Goal: Navigation & Orientation: Find specific page/section

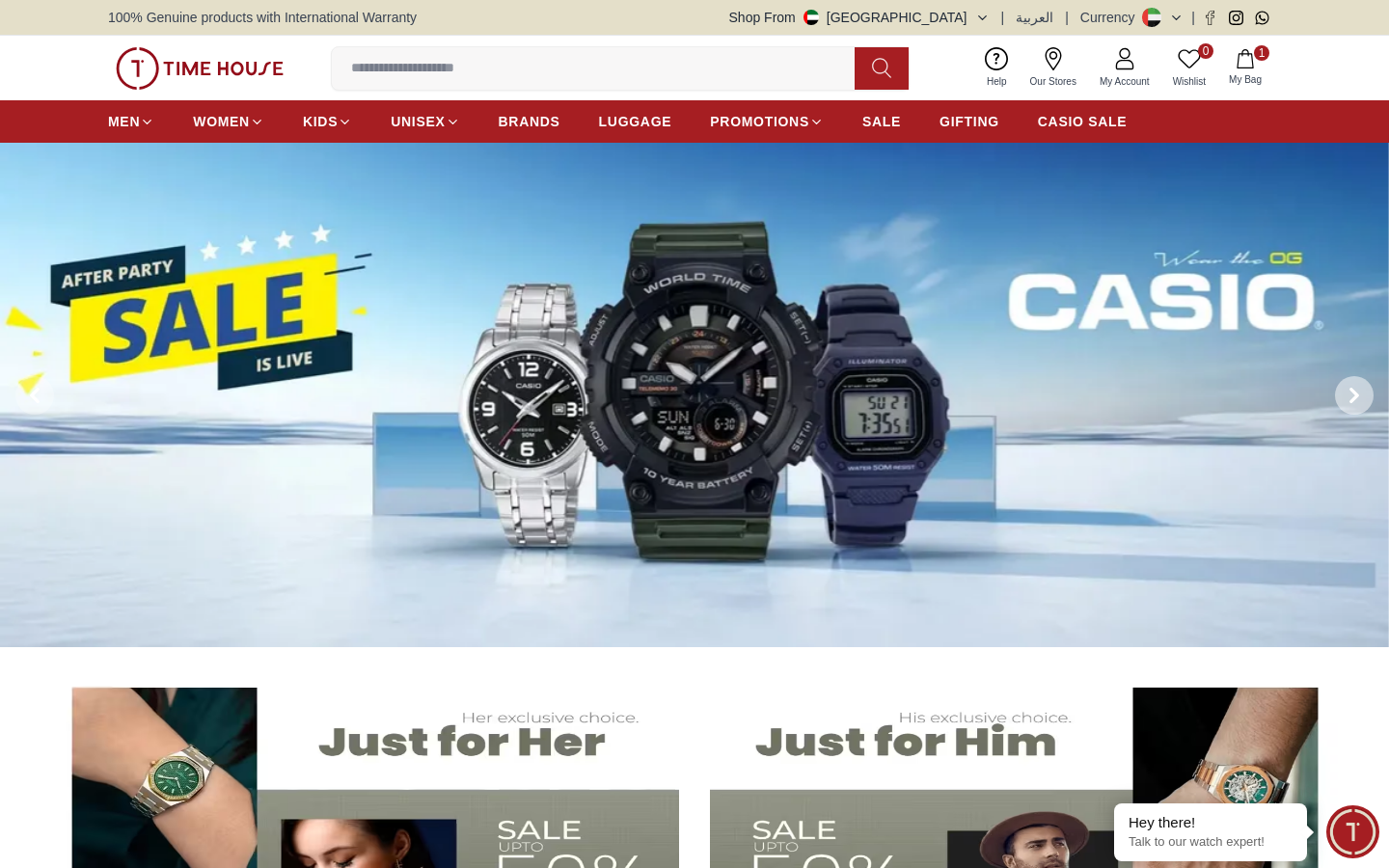
click at [1363, 393] on span at bounding box center [1355, 396] width 39 height 39
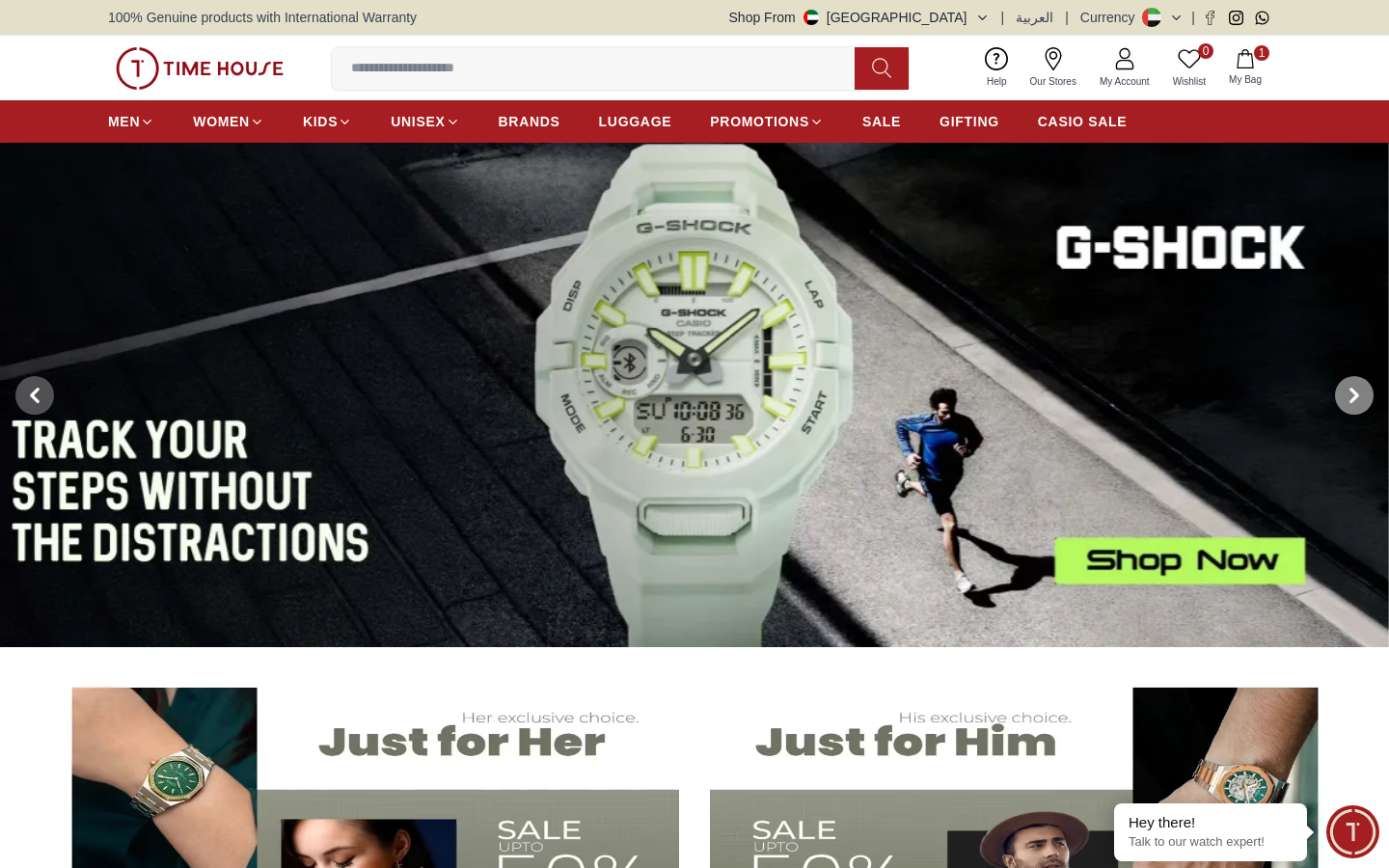
click at [1363, 393] on span at bounding box center [1355, 396] width 39 height 39
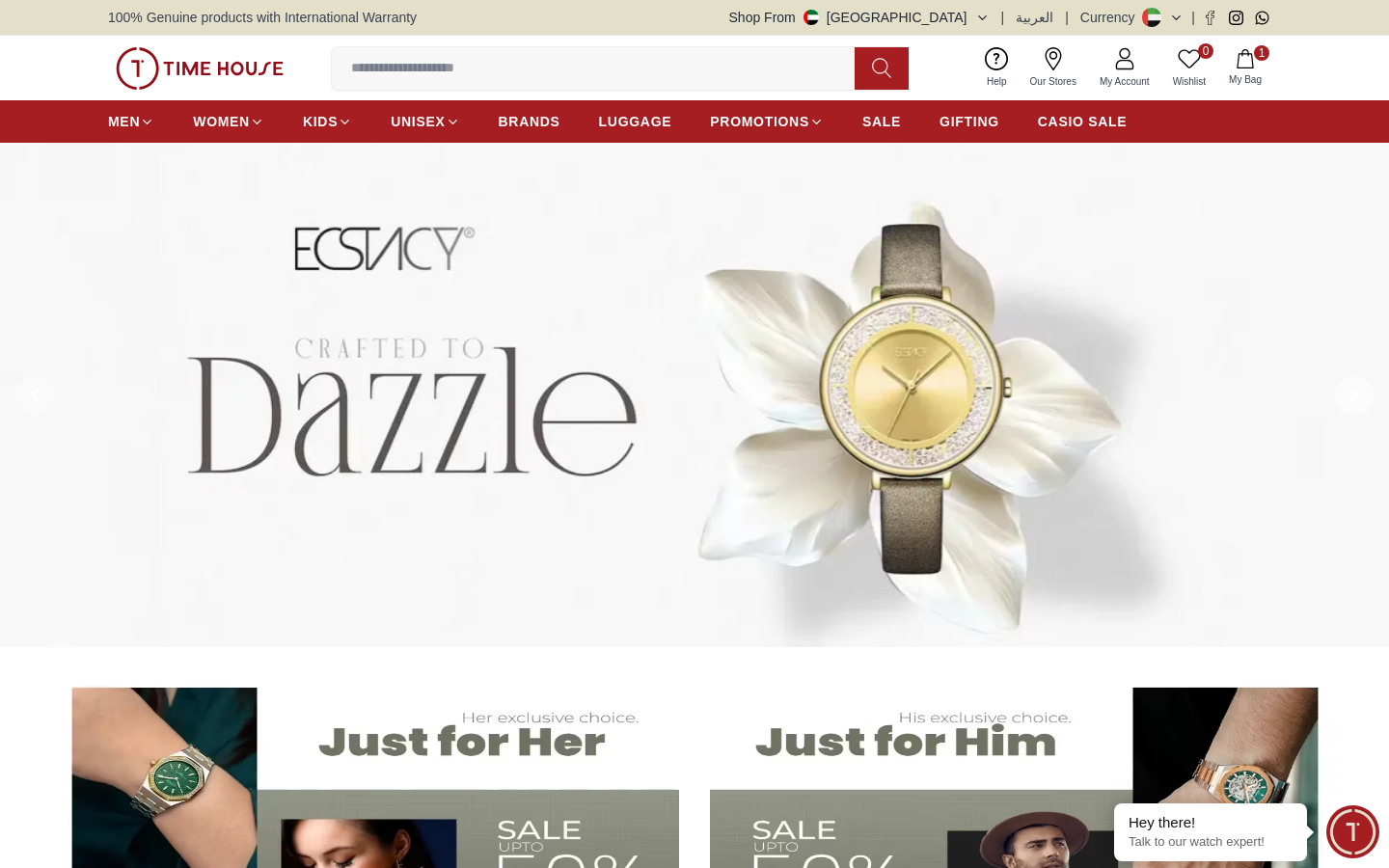
click at [1363, 393] on span at bounding box center [1355, 396] width 39 height 39
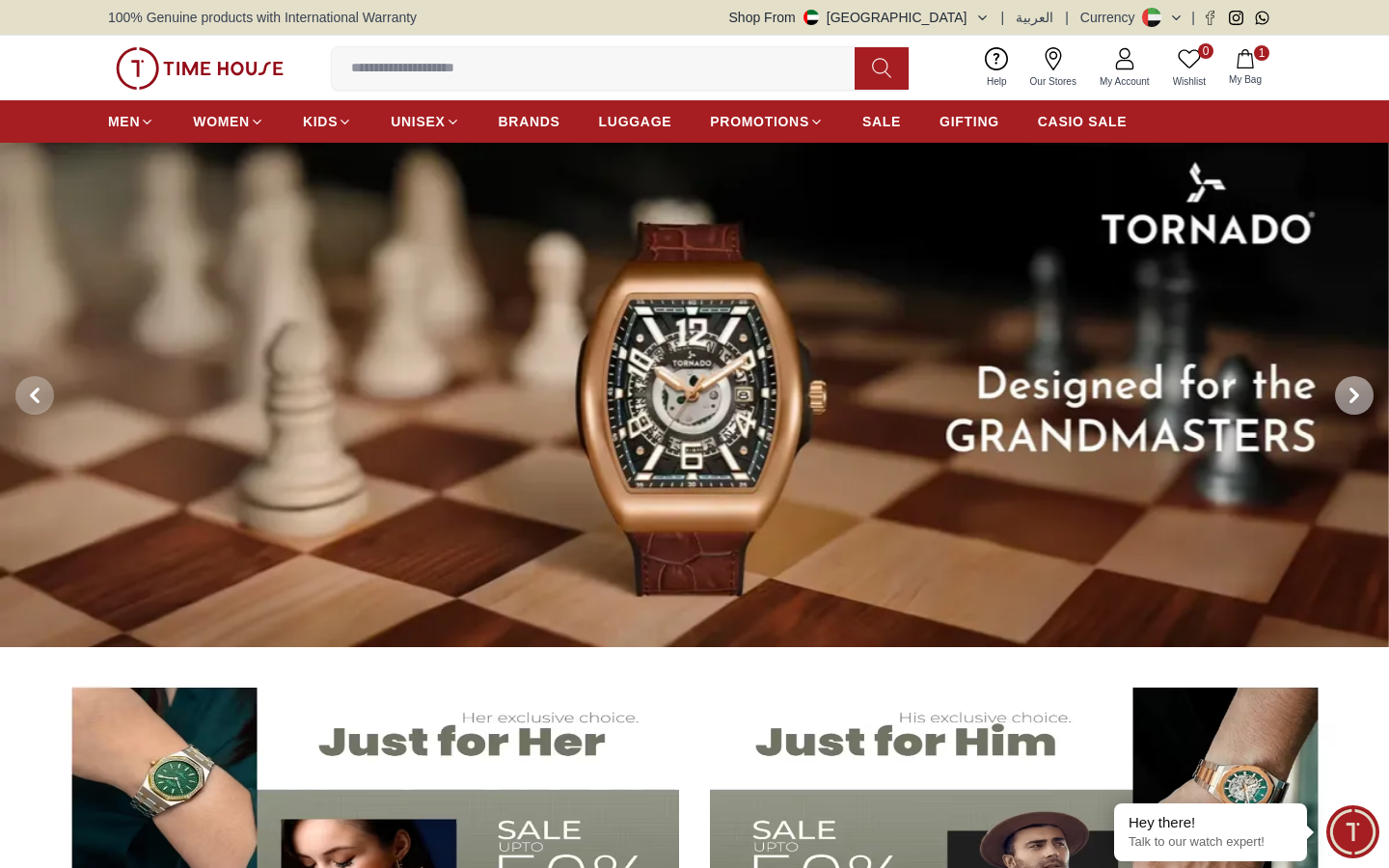
click at [1363, 393] on span at bounding box center [1355, 396] width 39 height 39
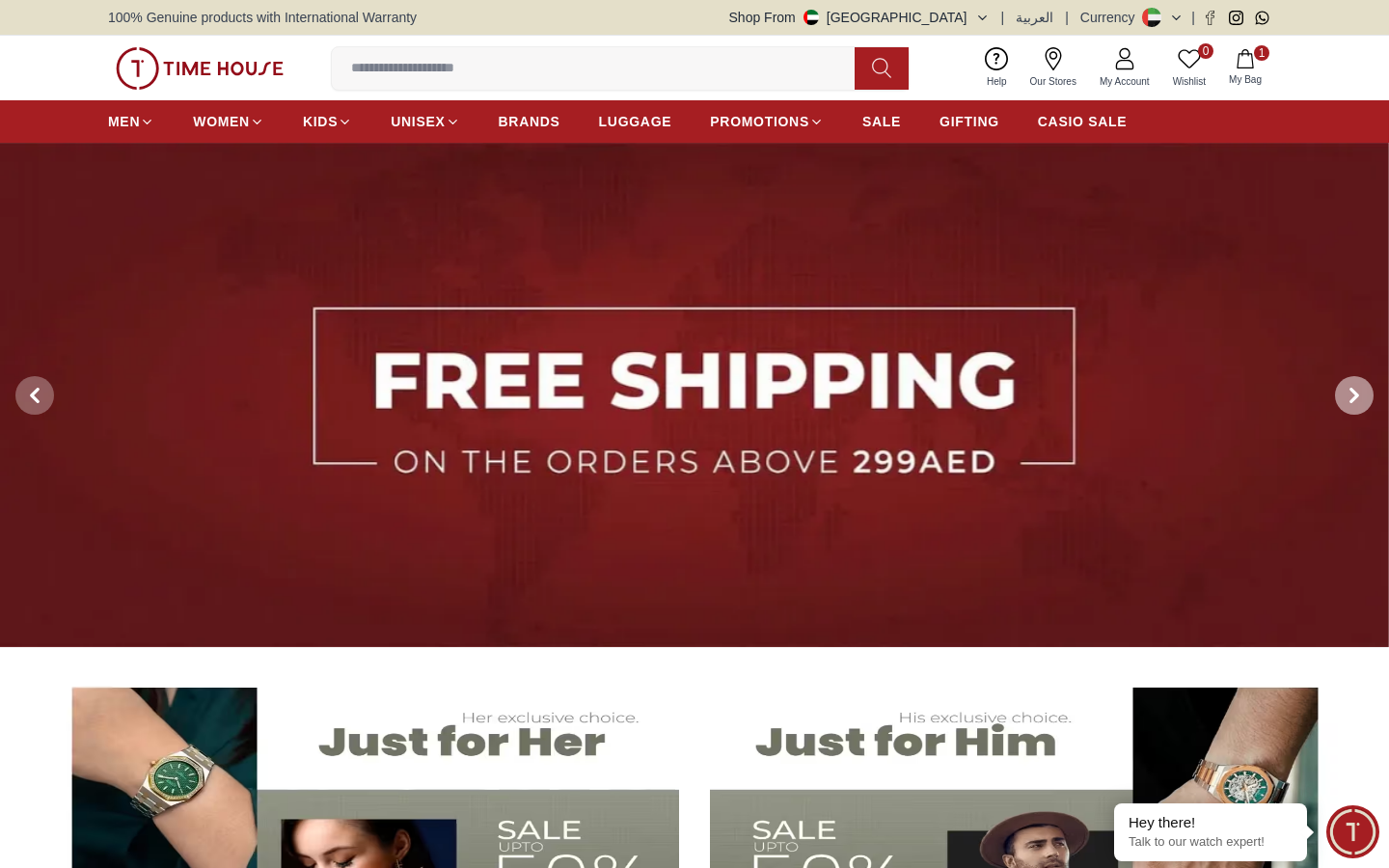
click at [1363, 393] on span at bounding box center [1355, 396] width 39 height 39
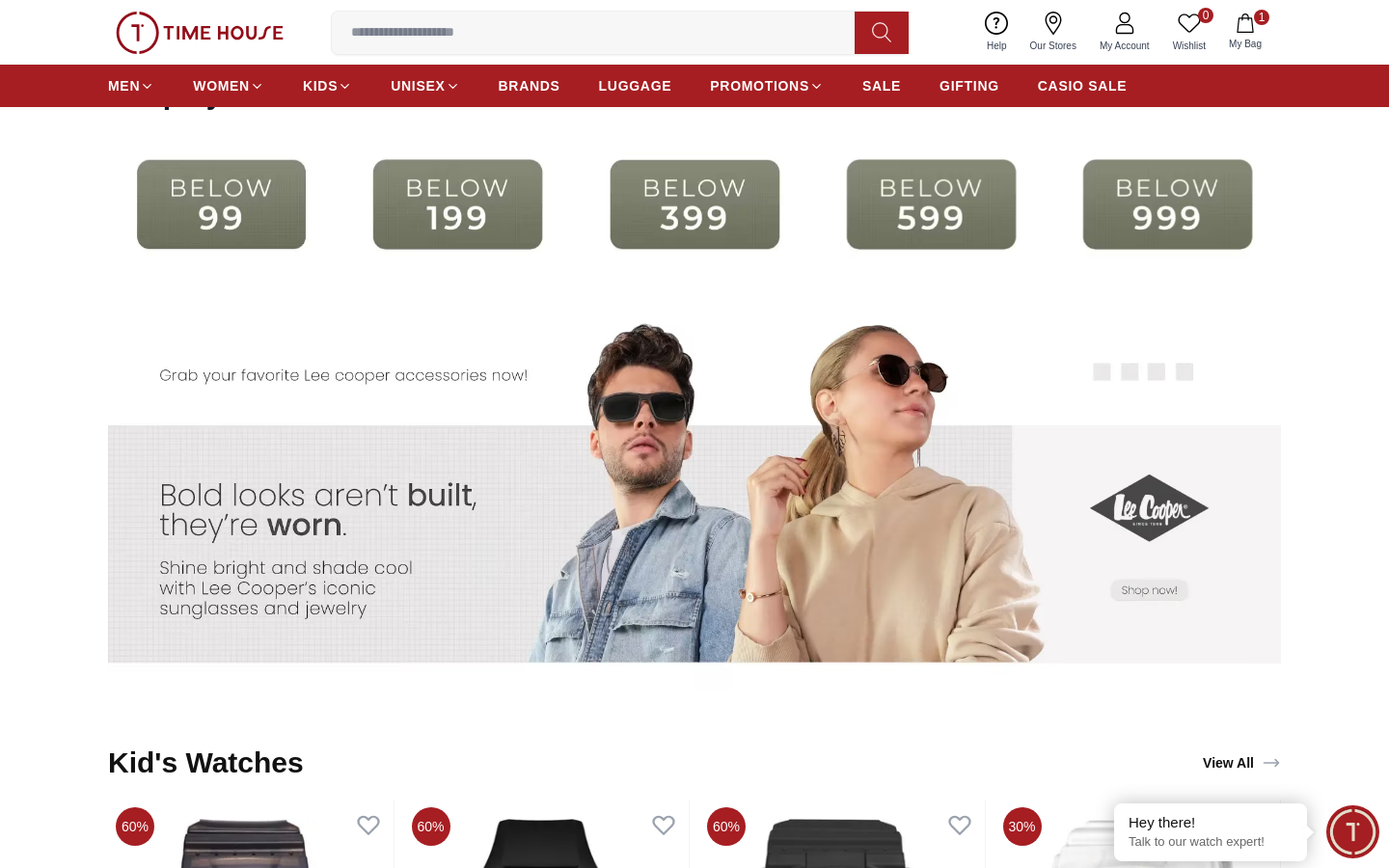
scroll to position [3572, 0]
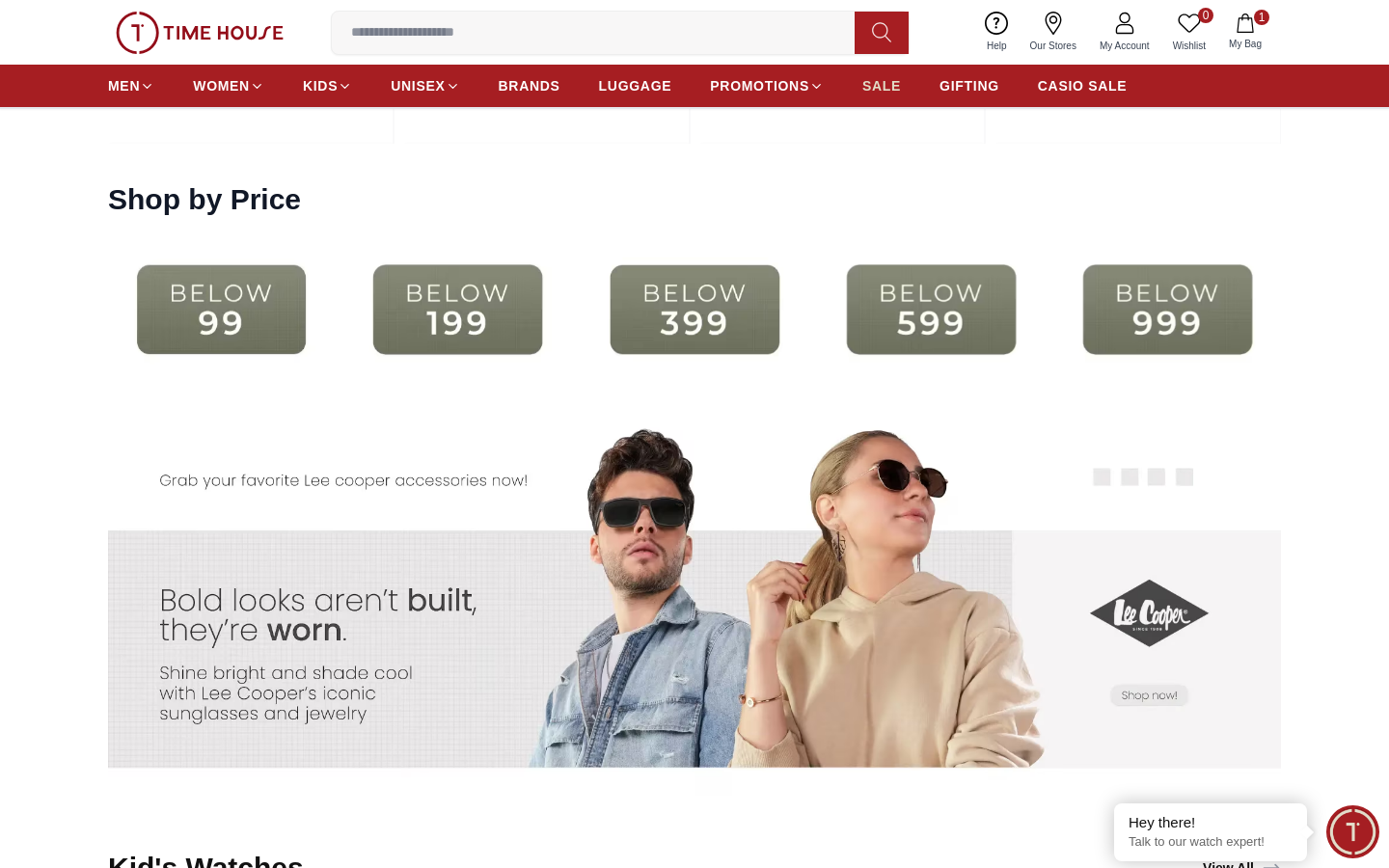
click at [882, 86] on span "SALE" at bounding box center [882, 86] width 39 height 19
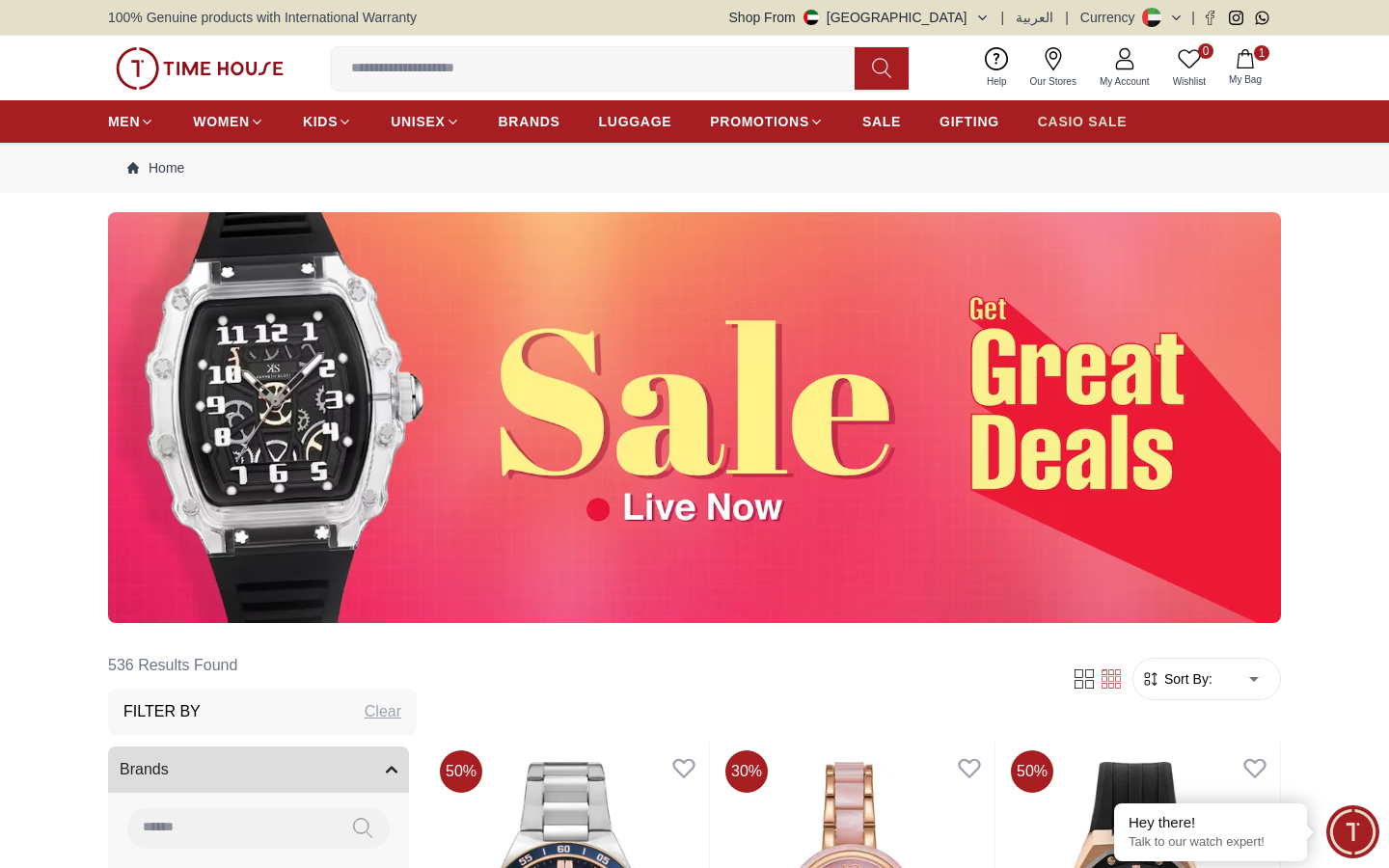
click at [1074, 124] on span "CASIO SALE" at bounding box center [1082, 121] width 89 height 19
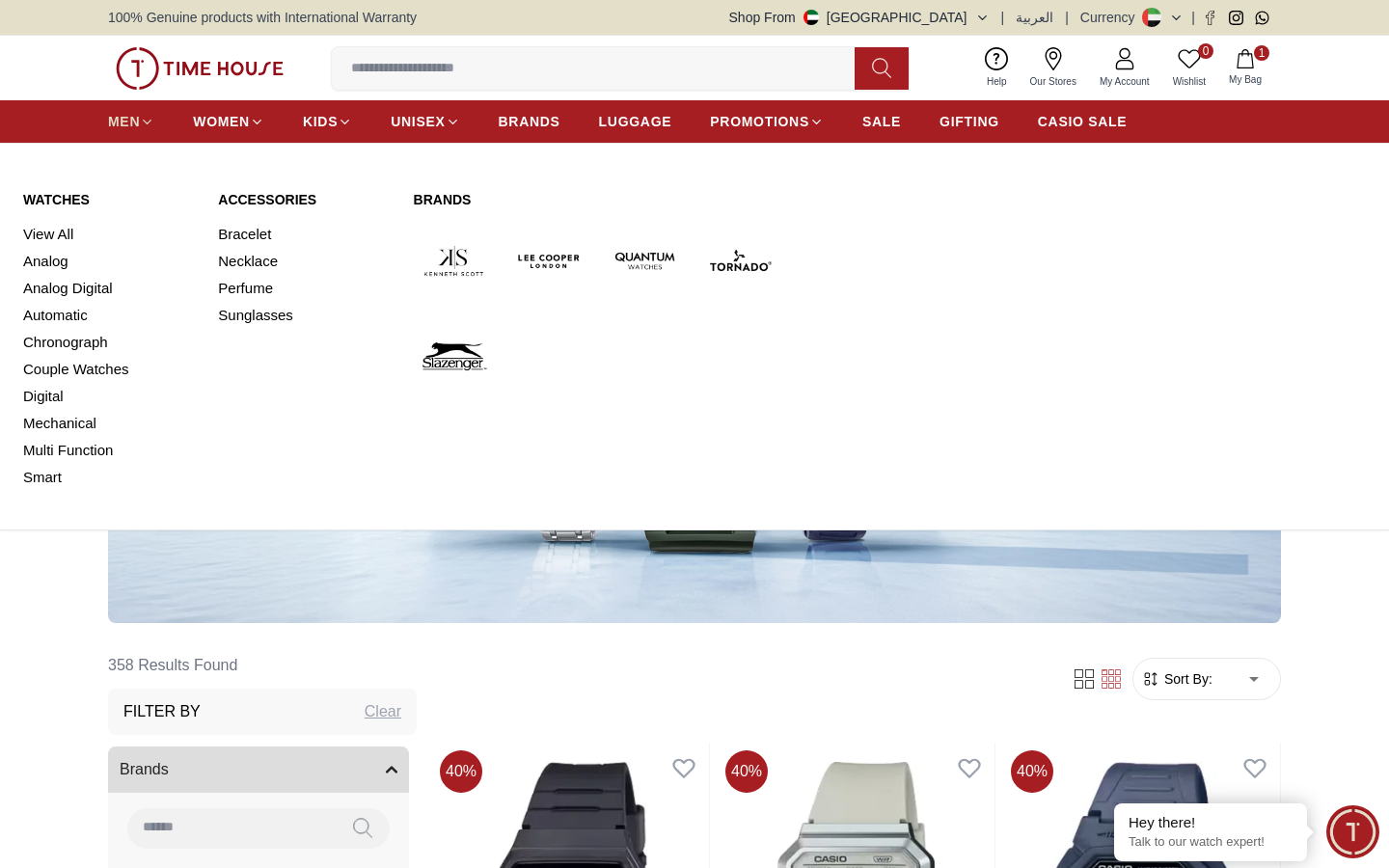
click at [137, 128] on span "MEN" at bounding box center [123, 121] width 32 height 19
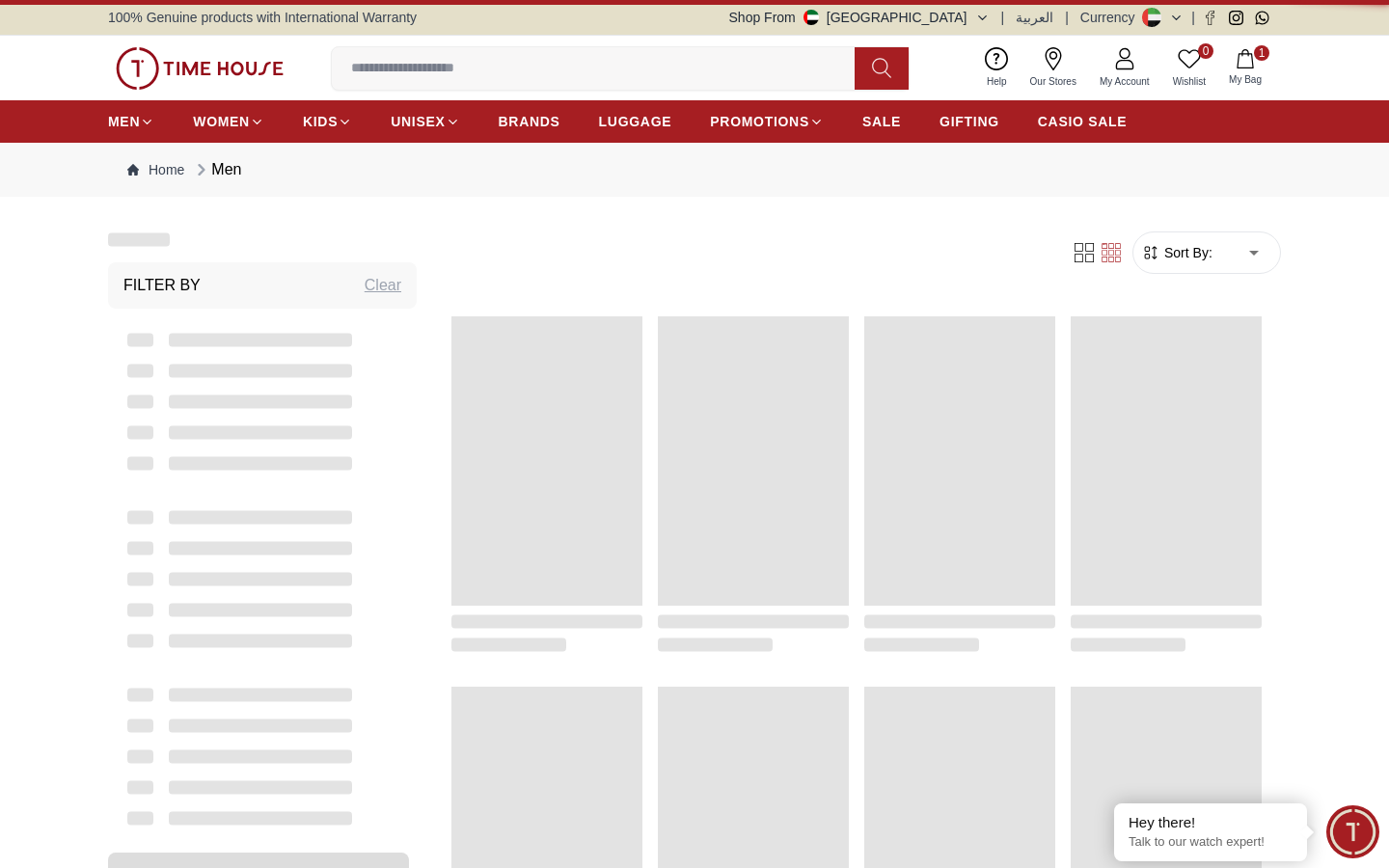
click at [223, 58] on img at bounding box center [199, 69] width 168 height 43
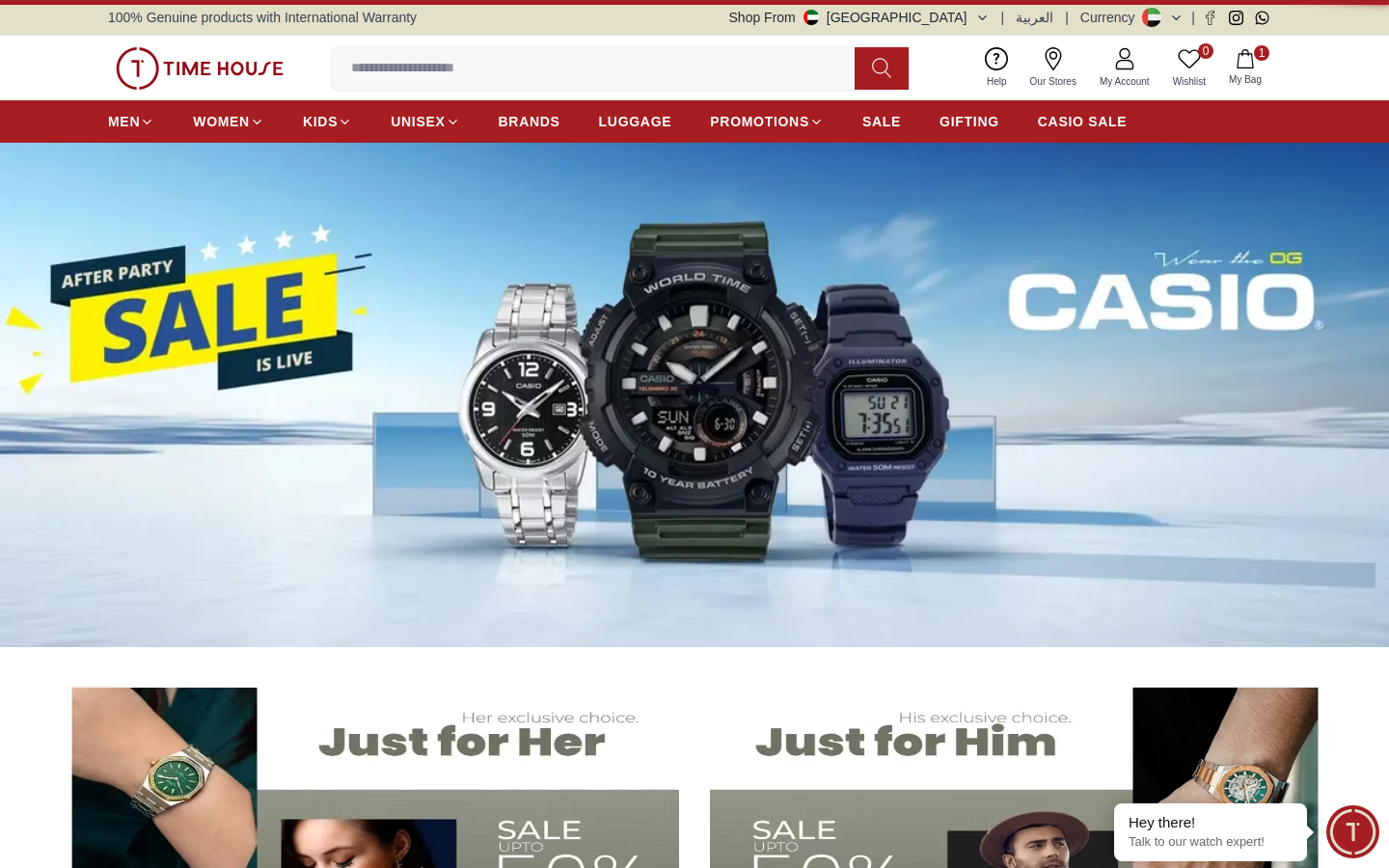
click at [199, 82] on img at bounding box center [199, 69] width 168 height 43
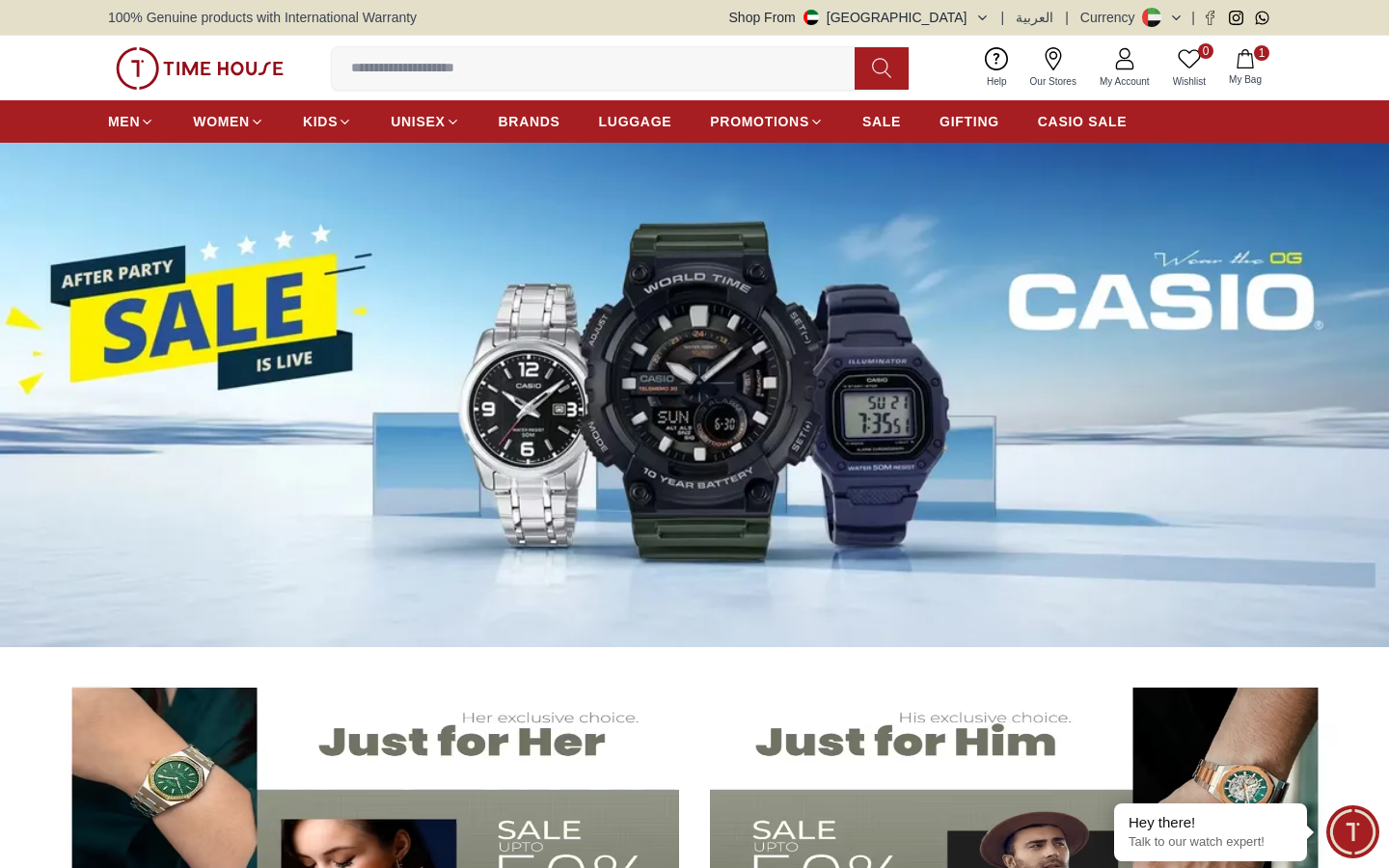
click at [179, 77] on img at bounding box center [199, 69] width 168 height 43
click at [130, 65] on img at bounding box center [199, 69] width 168 height 43
click at [1355, 393] on icon at bounding box center [1354, 395] width 6 height 13
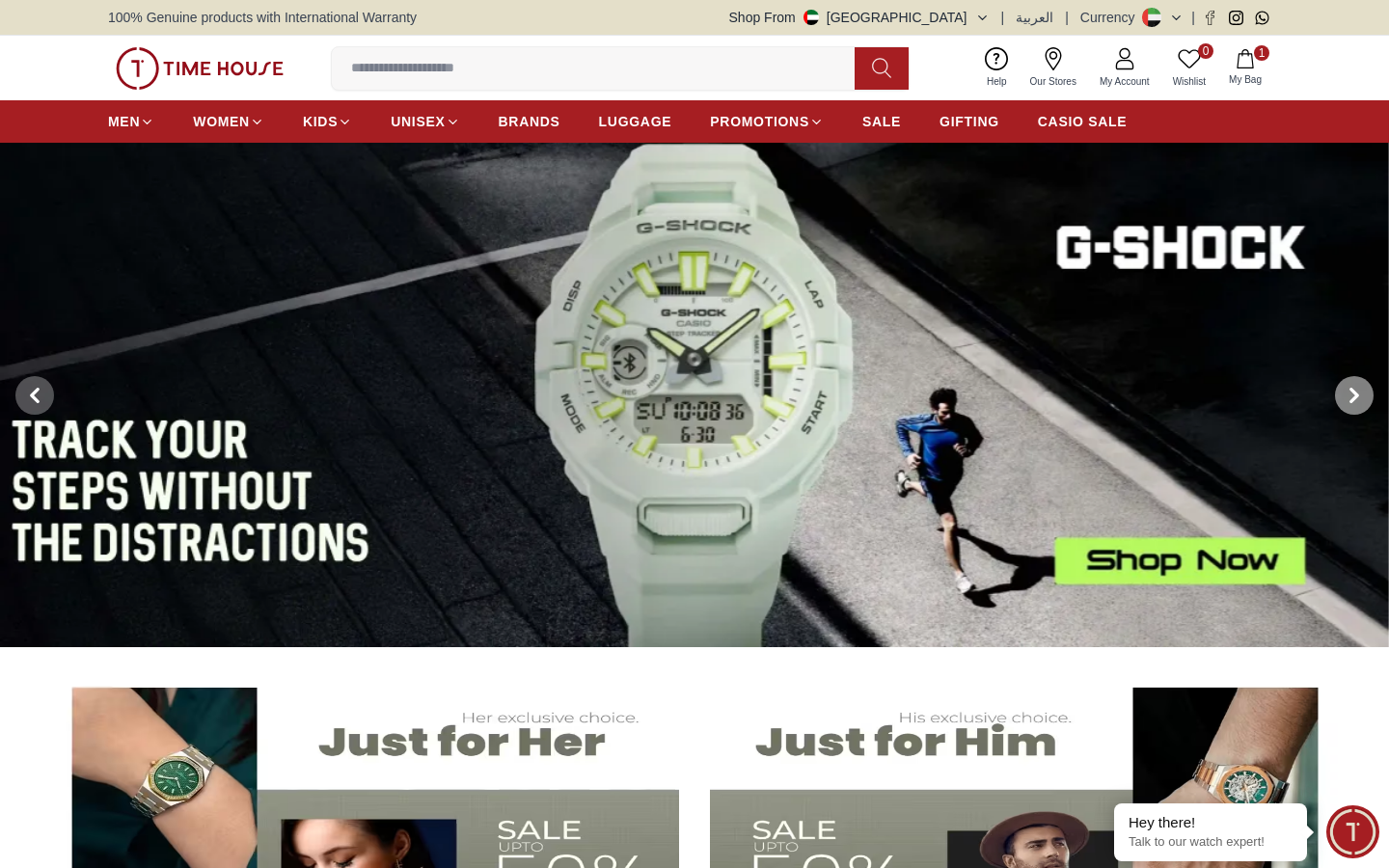
click at [1355, 393] on icon at bounding box center [1354, 395] width 6 height 13
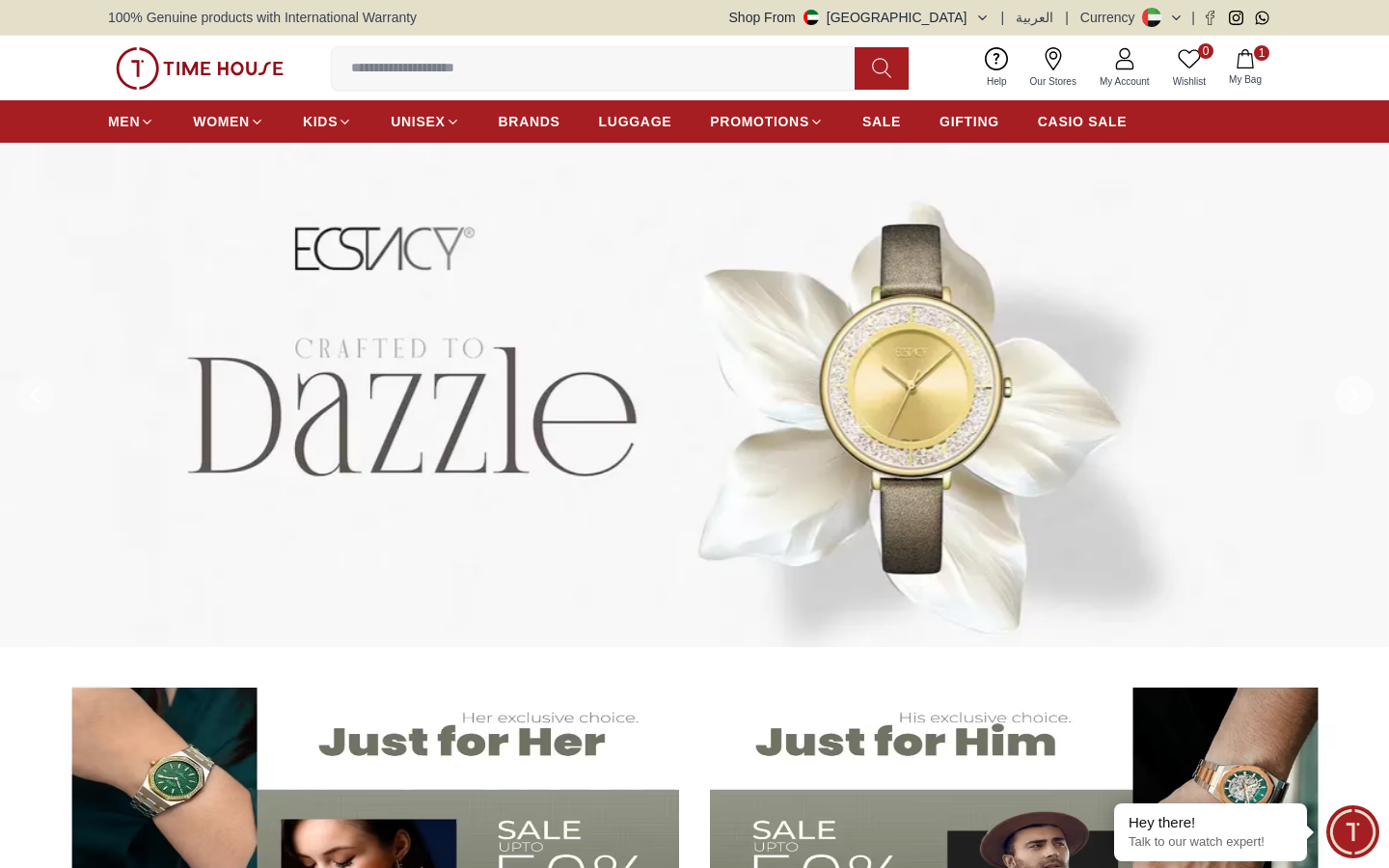
click at [1355, 393] on icon at bounding box center [1354, 395] width 6 height 13
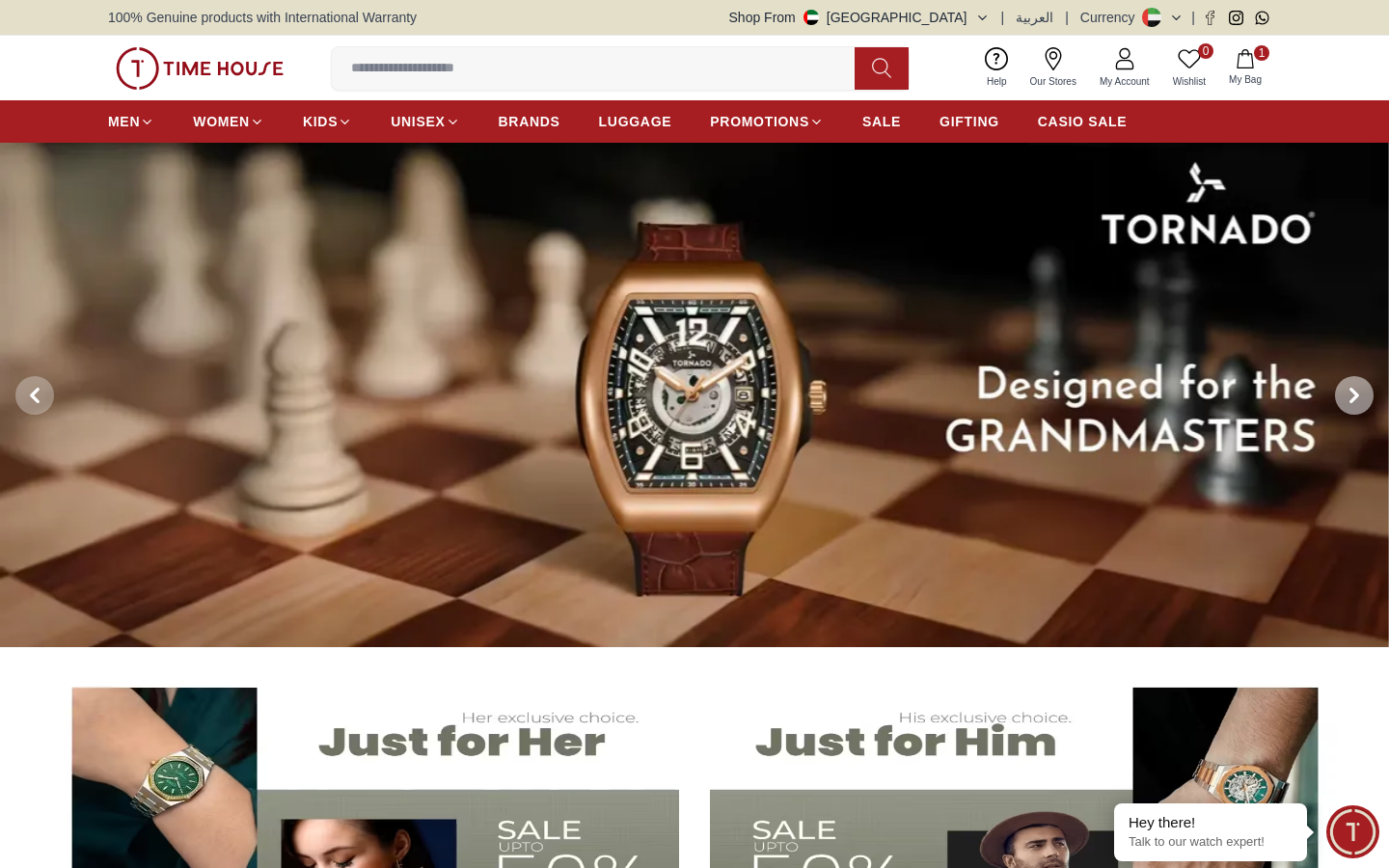
click at [1355, 393] on icon at bounding box center [1354, 395] width 6 height 13
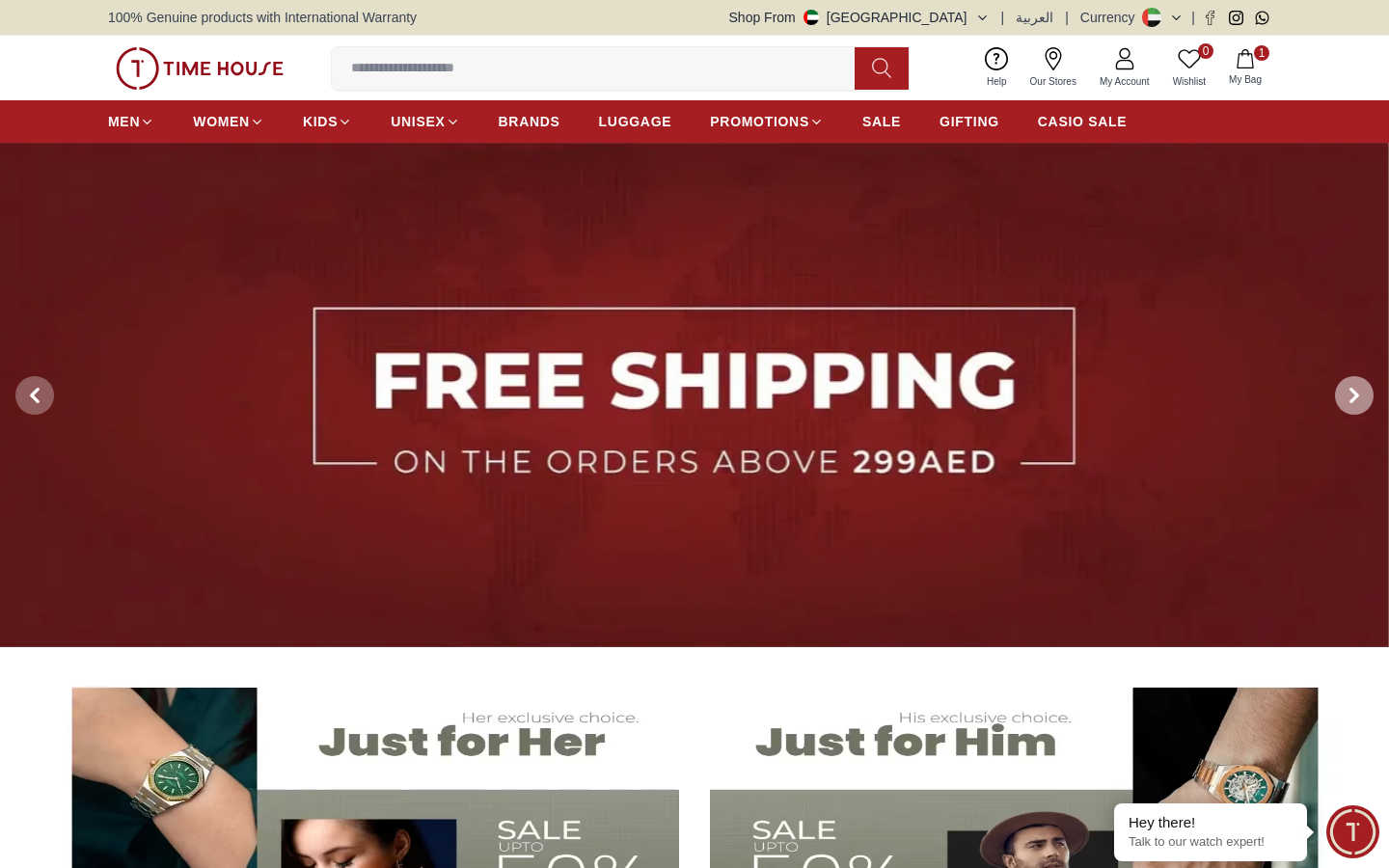
click at [1355, 393] on icon at bounding box center [1354, 395] width 6 height 13
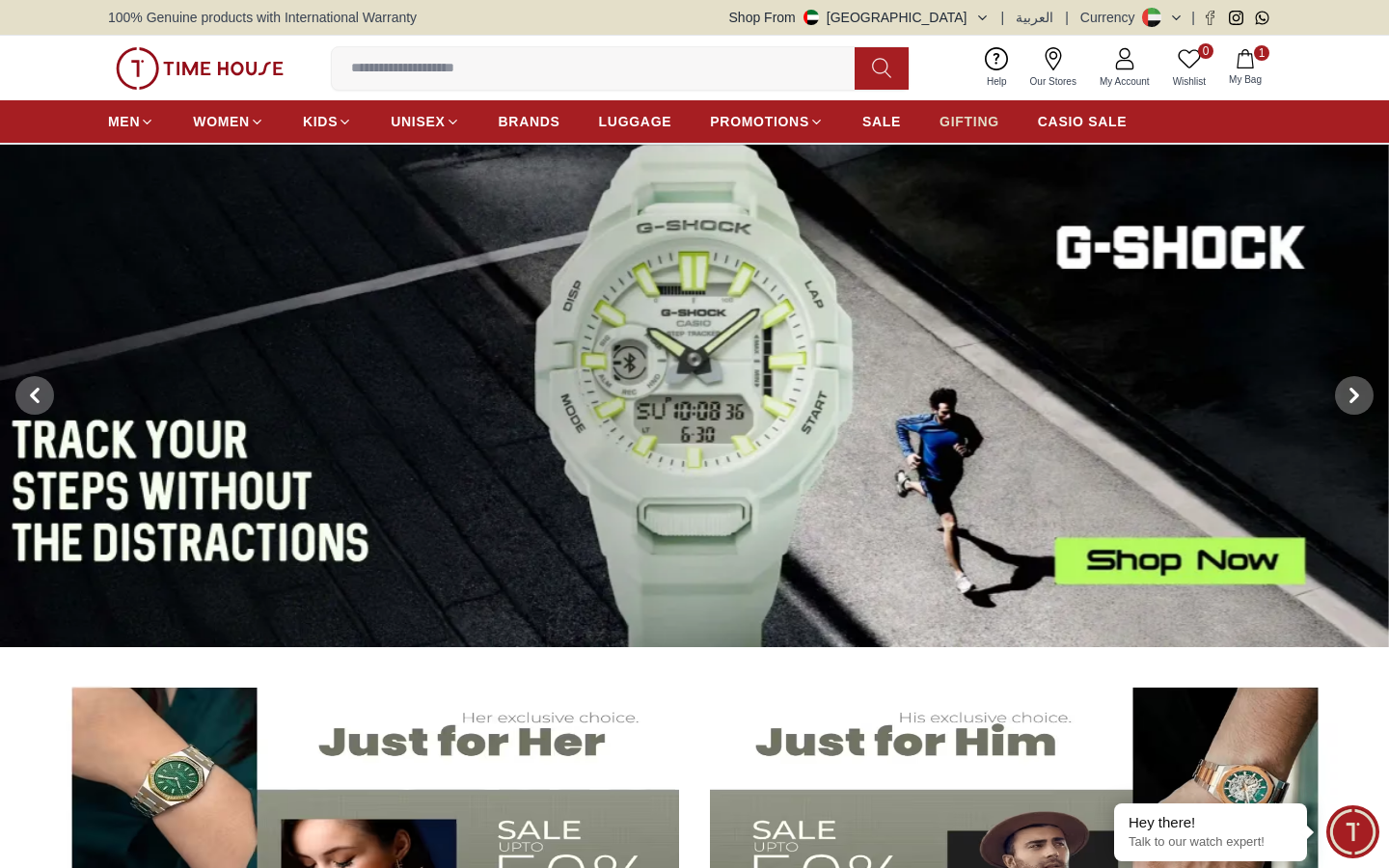
click at [967, 124] on span "GIFTING" at bounding box center [970, 121] width 60 height 19
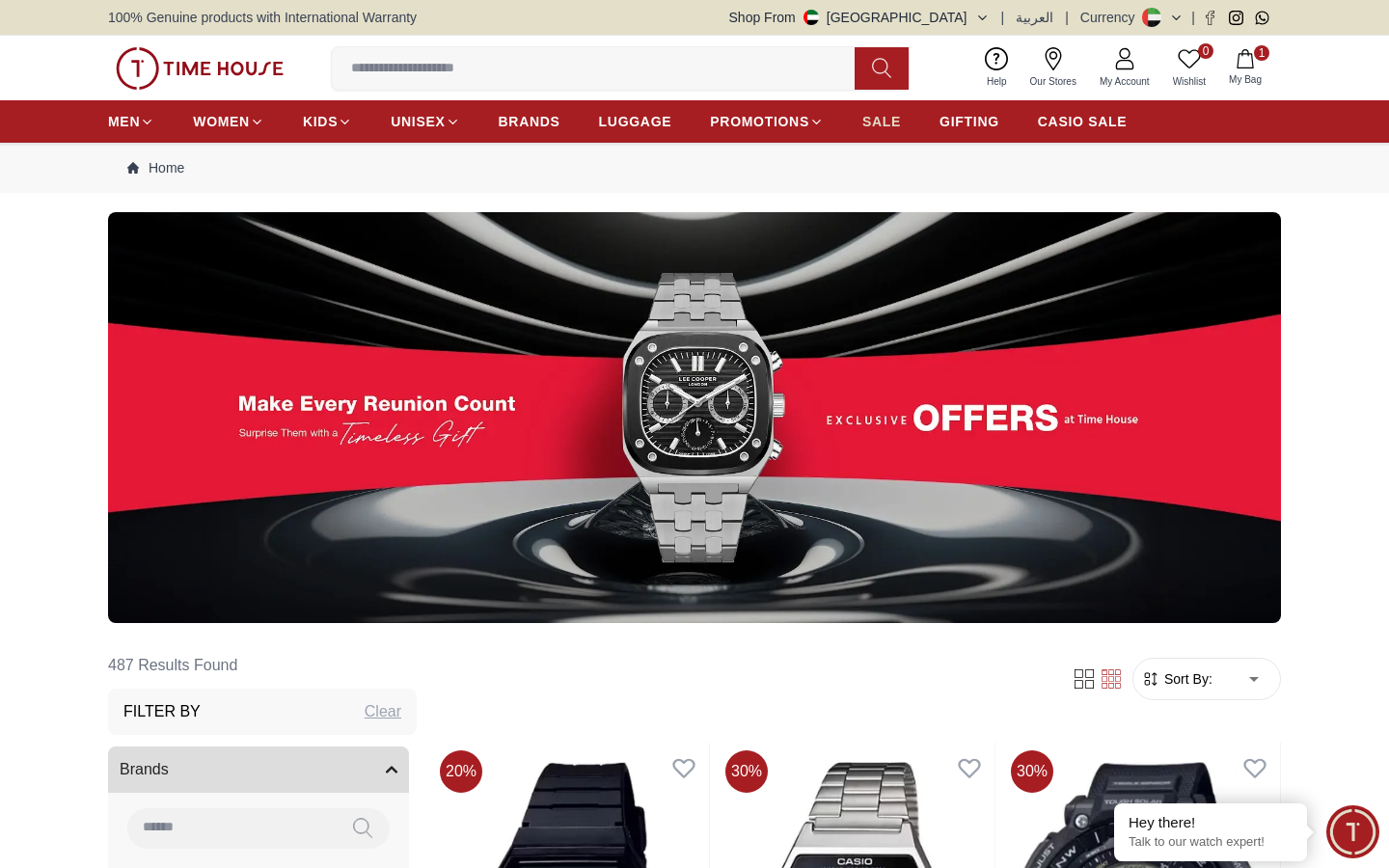
click at [892, 116] on span "SALE" at bounding box center [882, 121] width 39 height 19
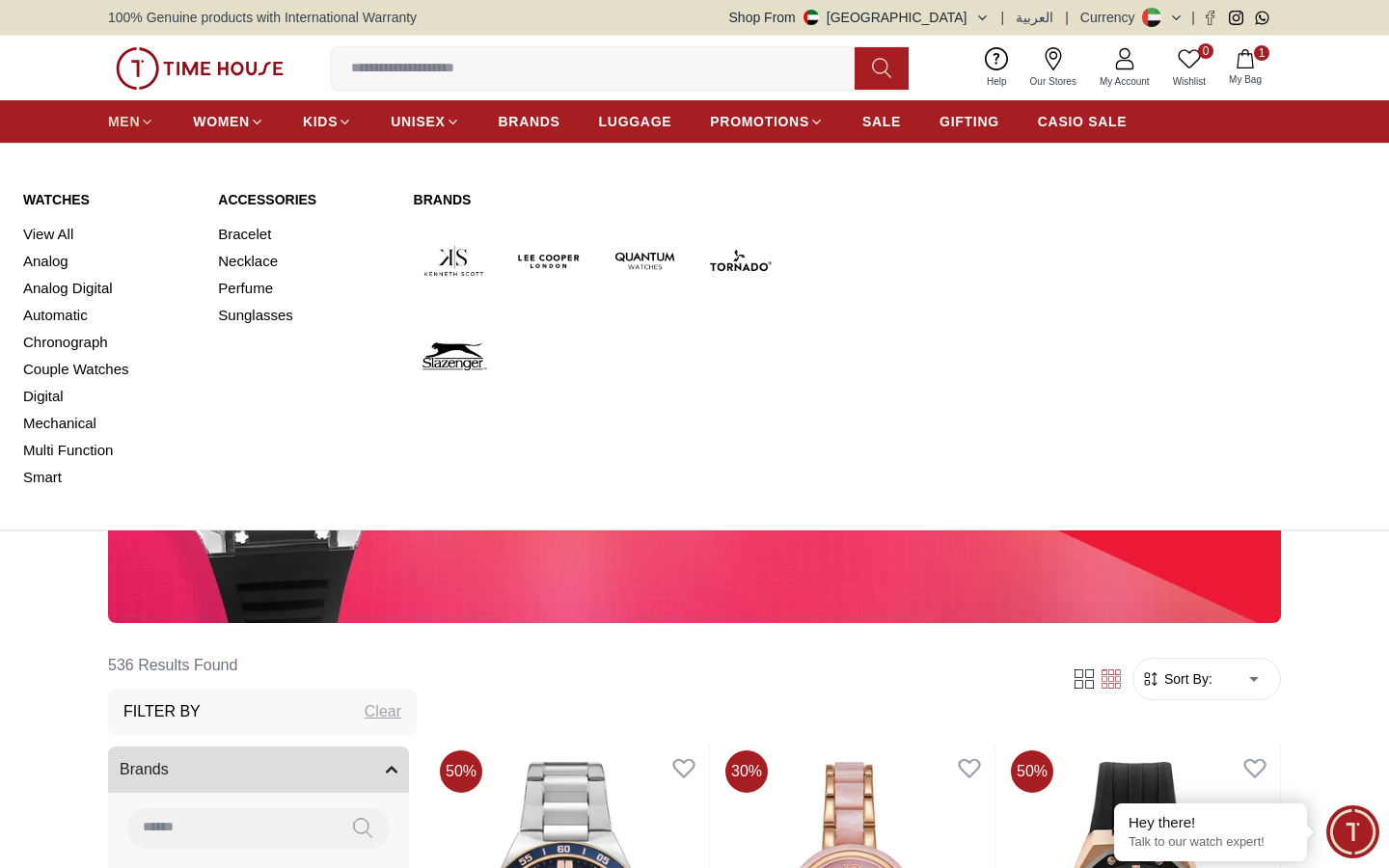
click at [137, 120] on span "MEN" at bounding box center [123, 121] width 32 height 19
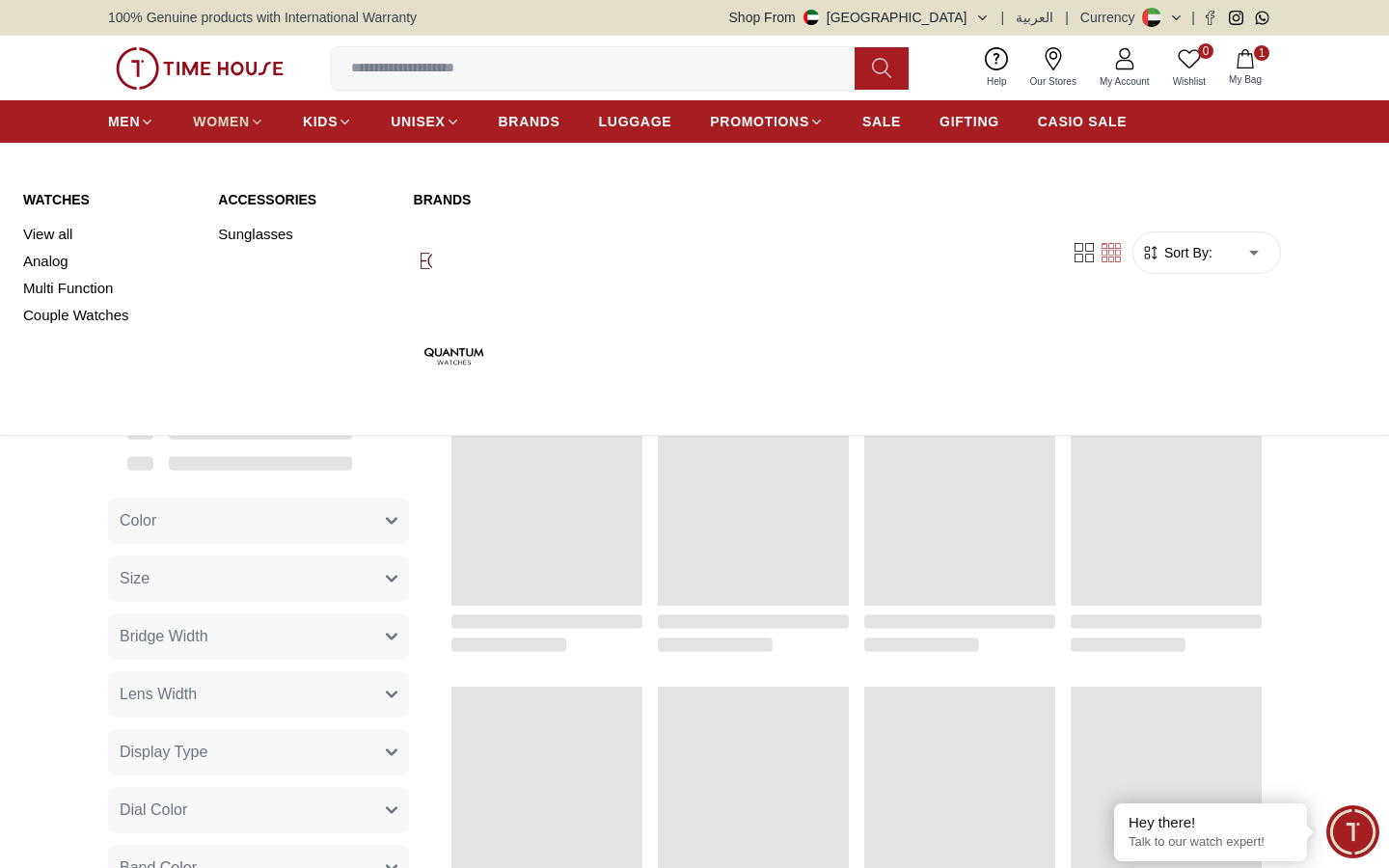
click at [205, 123] on span "WOMEN" at bounding box center [221, 121] width 57 height 19
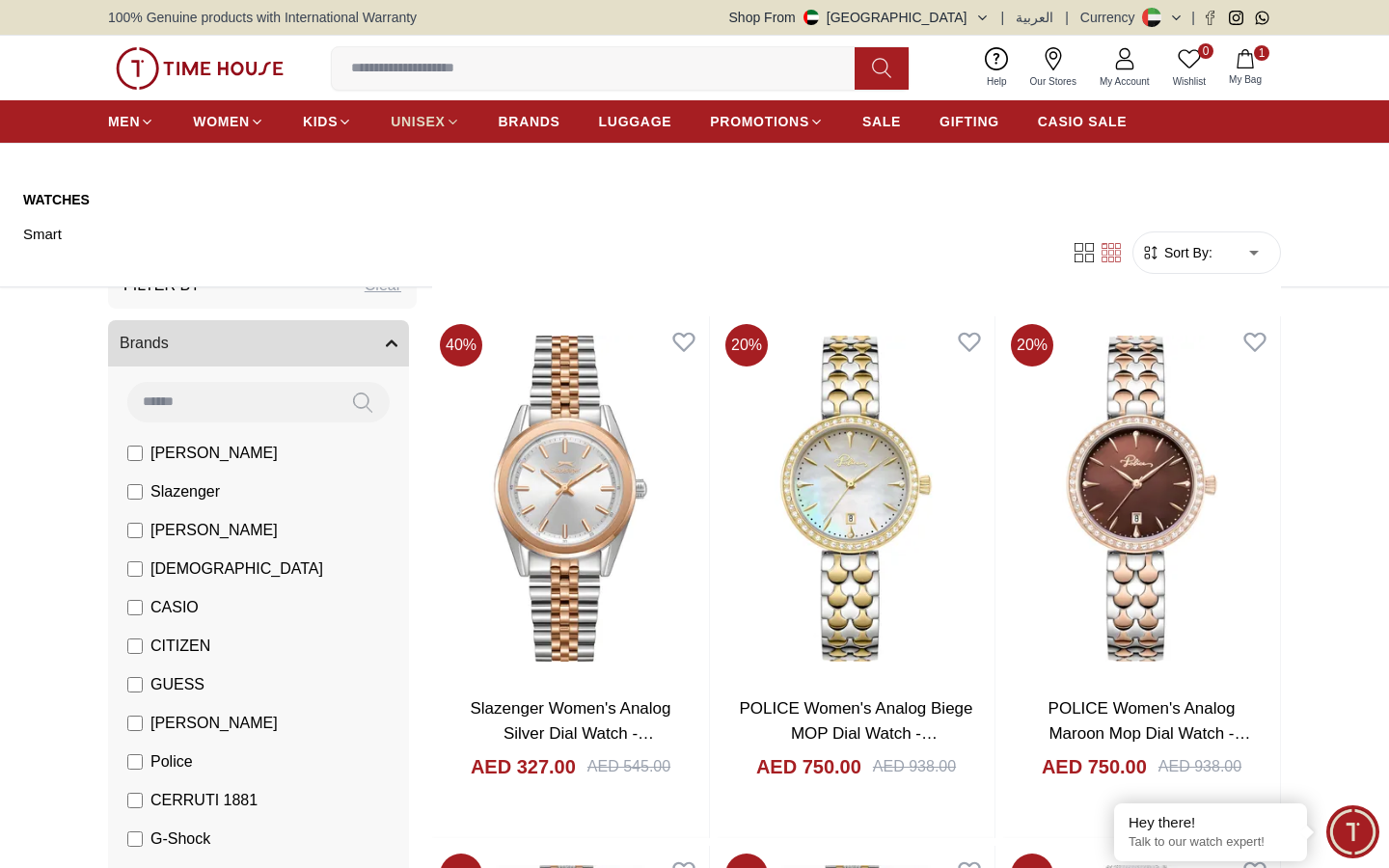
click at [417, 119] on span "UNISEX" at bounding box center [418, 121] width 54 height 19
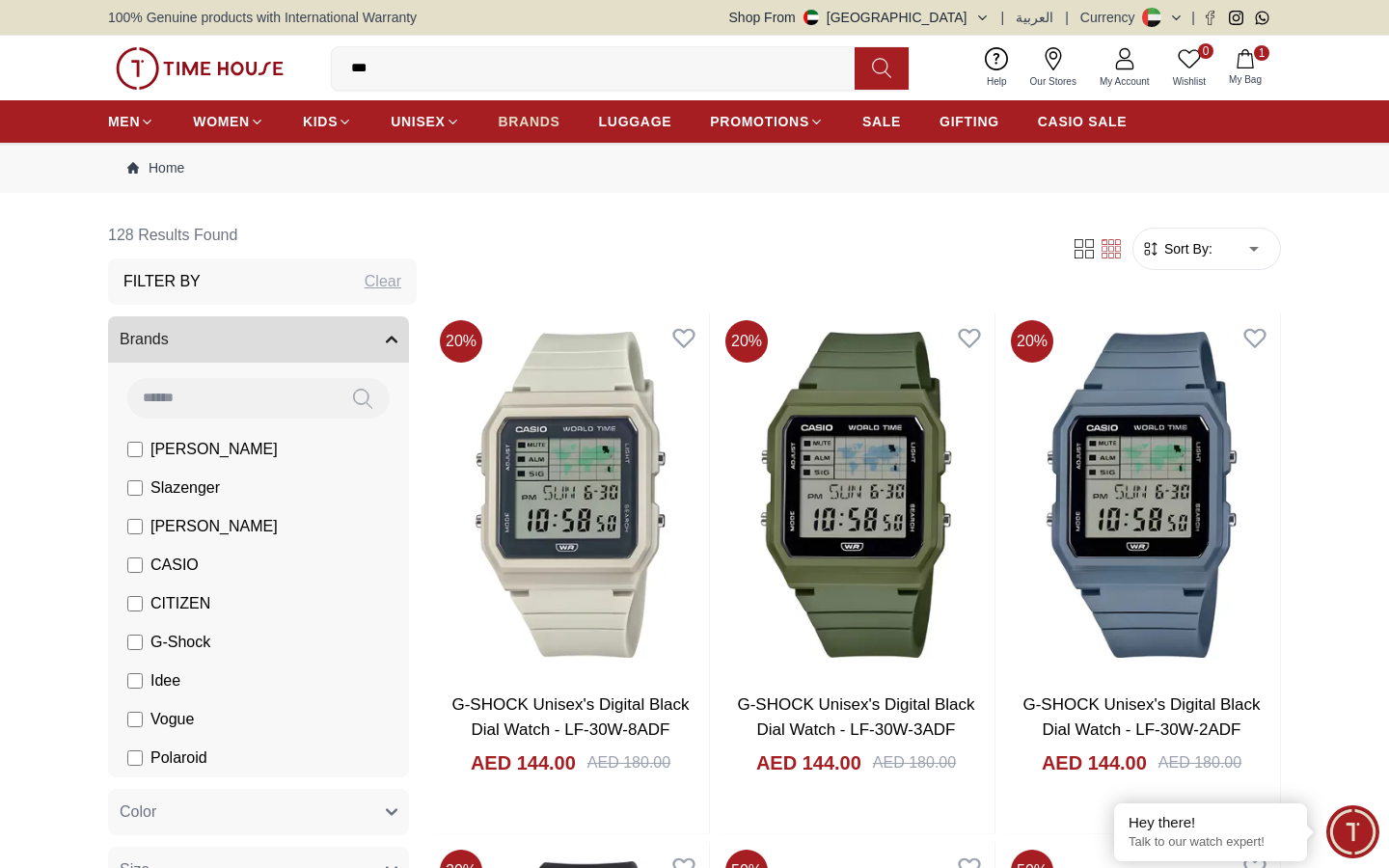
click at [532, 117] on span "BRANDS" at bounding box center [530, 121] width 62 height 19
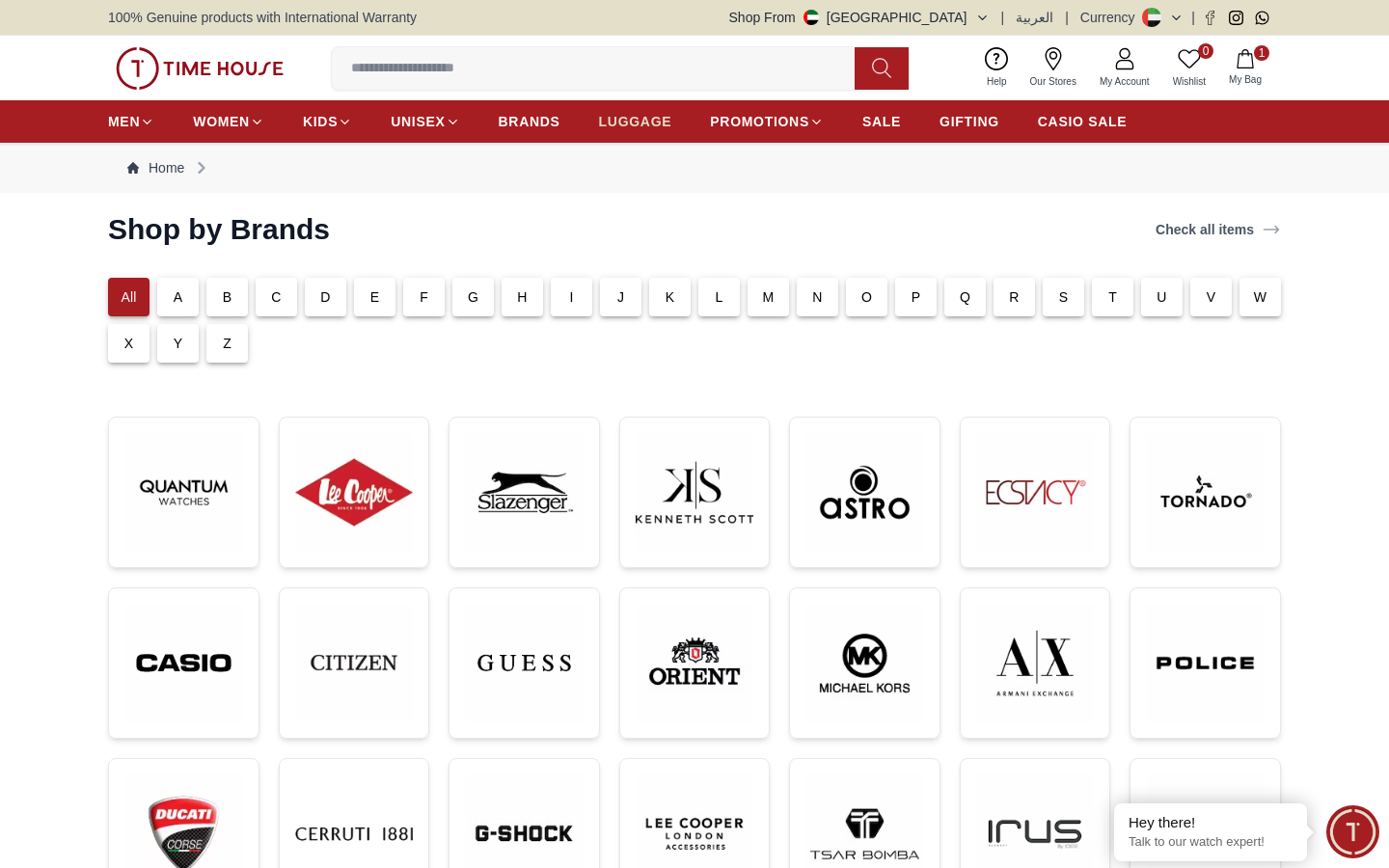
click at [634, 116] on span "LUGGAGE" at bounding box center [636, 121] width 74 height 19
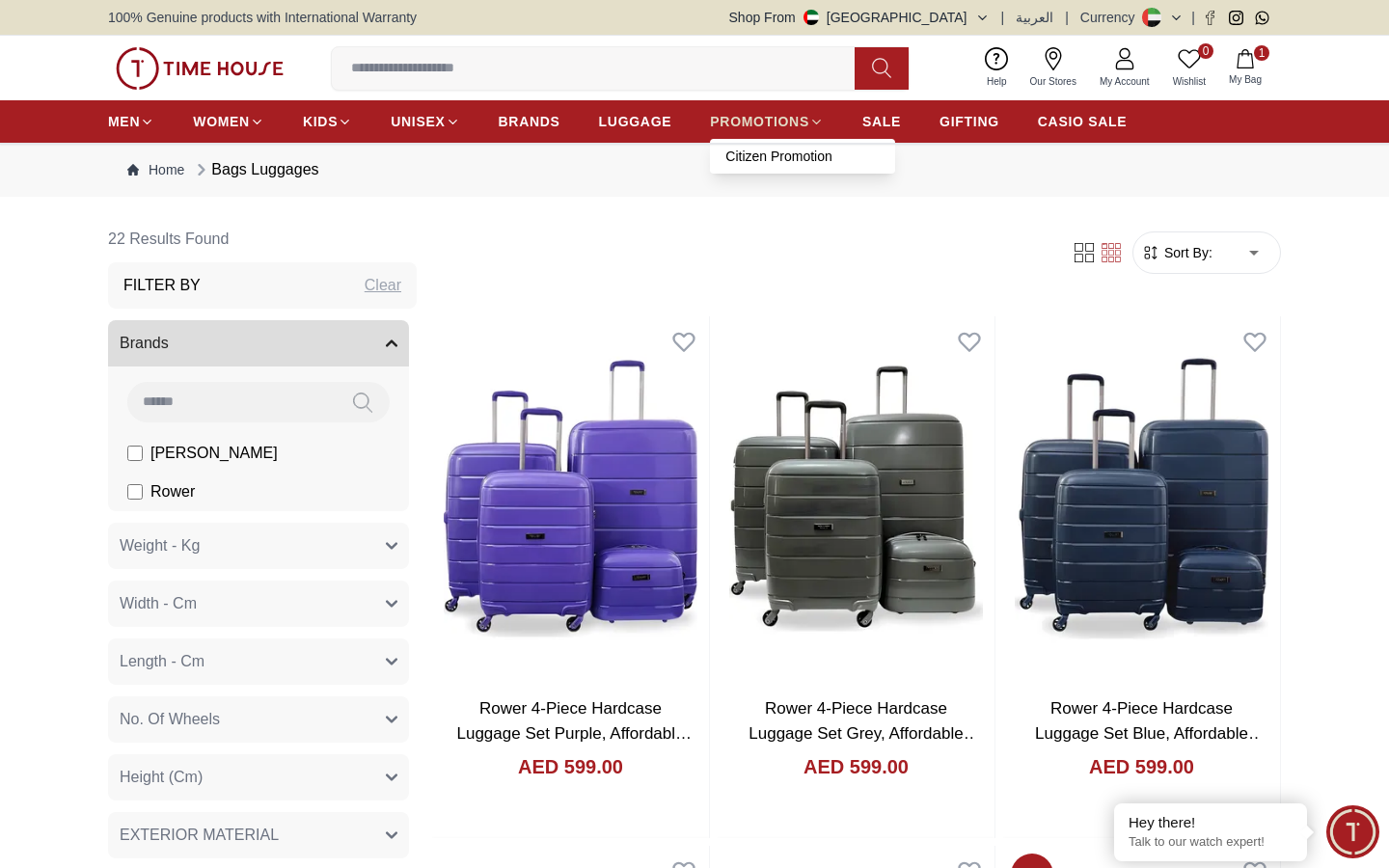
click at [754, 124] on span "PROMOTIONS" at bounding box center [759, 121] width 99 height 19
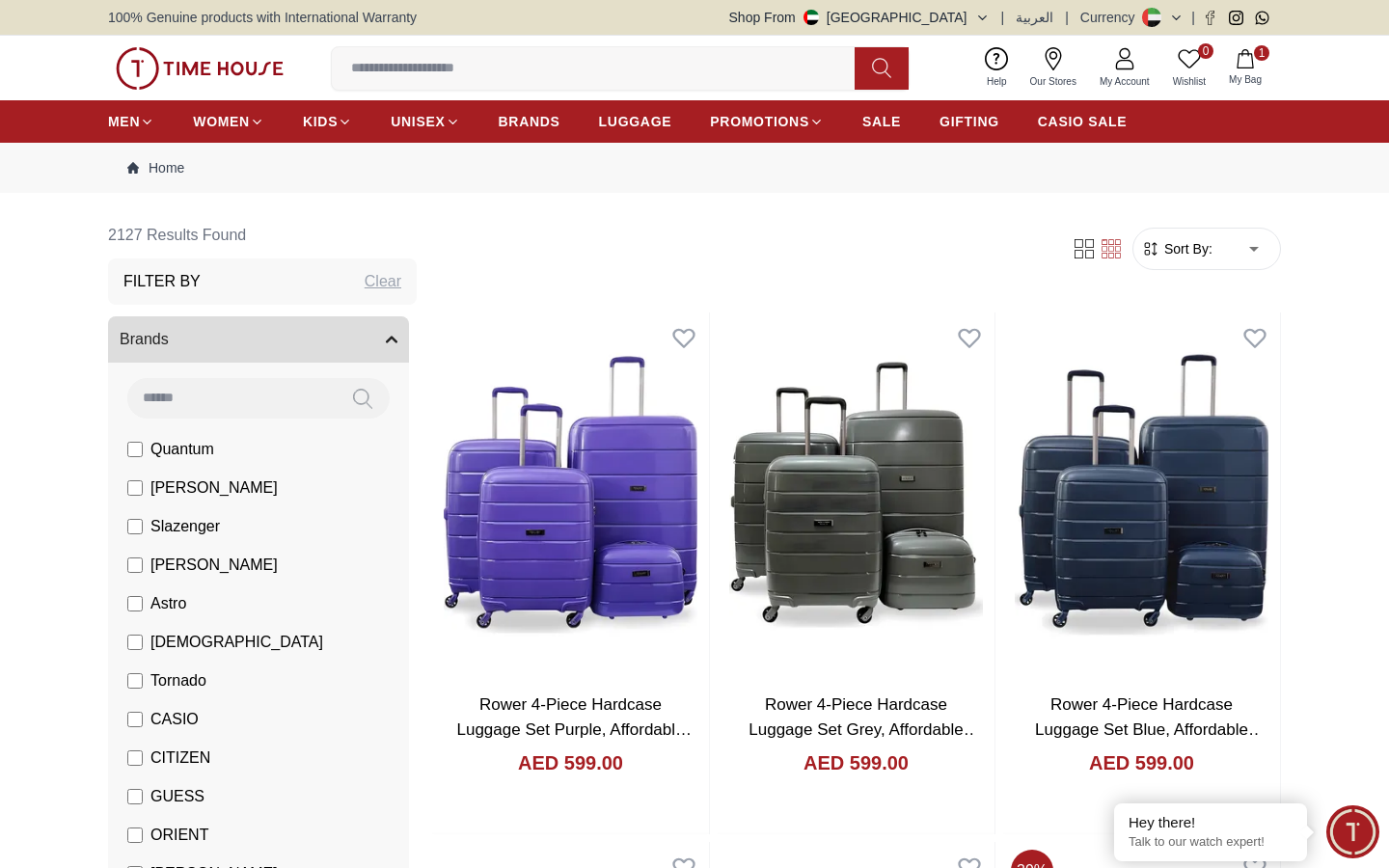
click at [849, 110] on ul "MEN WOMEN KIDS UNISEX BRANDS LUGGAGE PROMOTIONS SALE GIFTING CASIO SALE" at bounding box center [617, 121] width 1018 height 35
click at [876, 117] on span "SALE" at bounding box center [882, 121] width 39 height 19
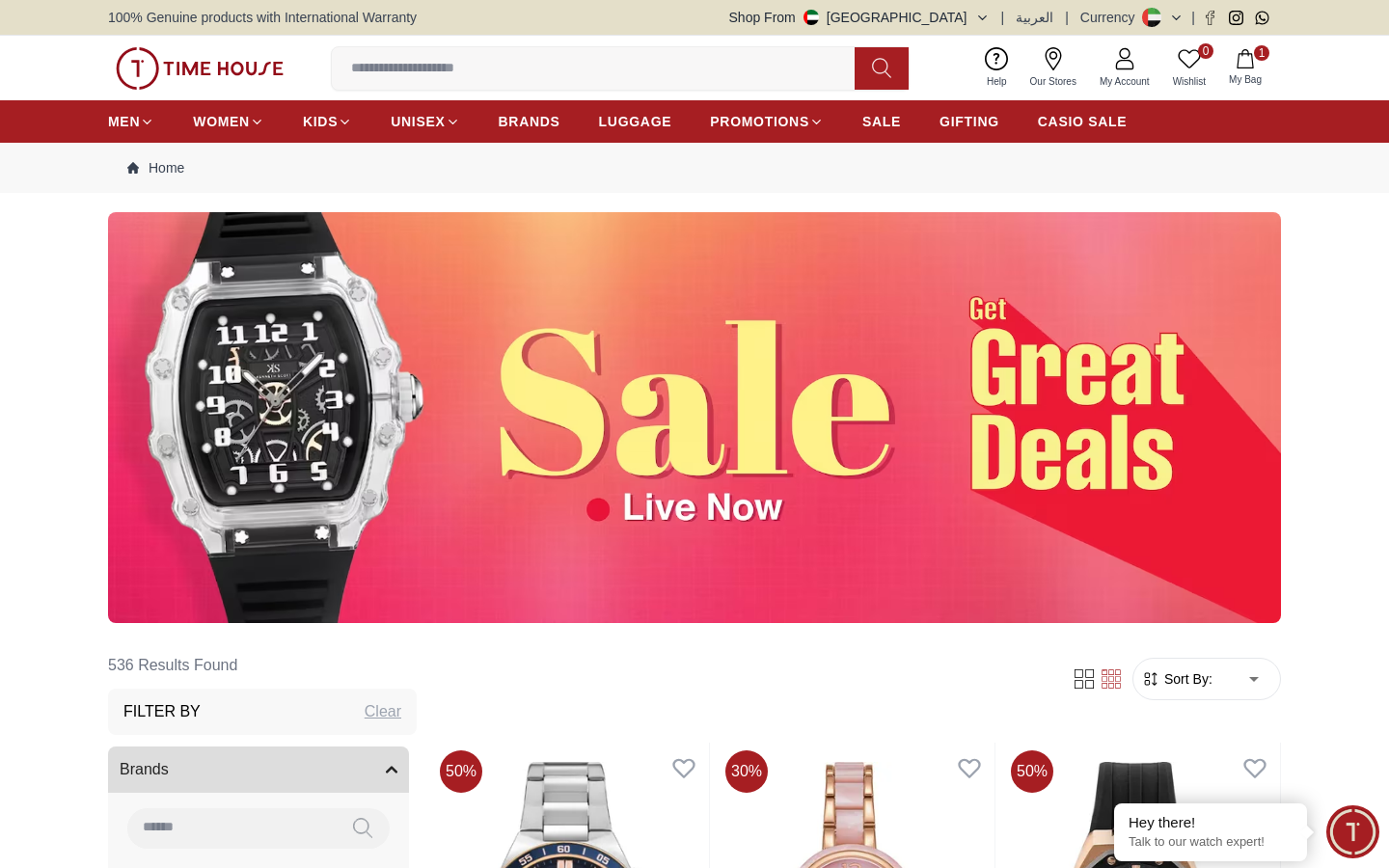
click at [965, 11] on button "Shop From [GEOGRAPHIC_DATA]" at bounding box center [859, 17] width 261 height 19
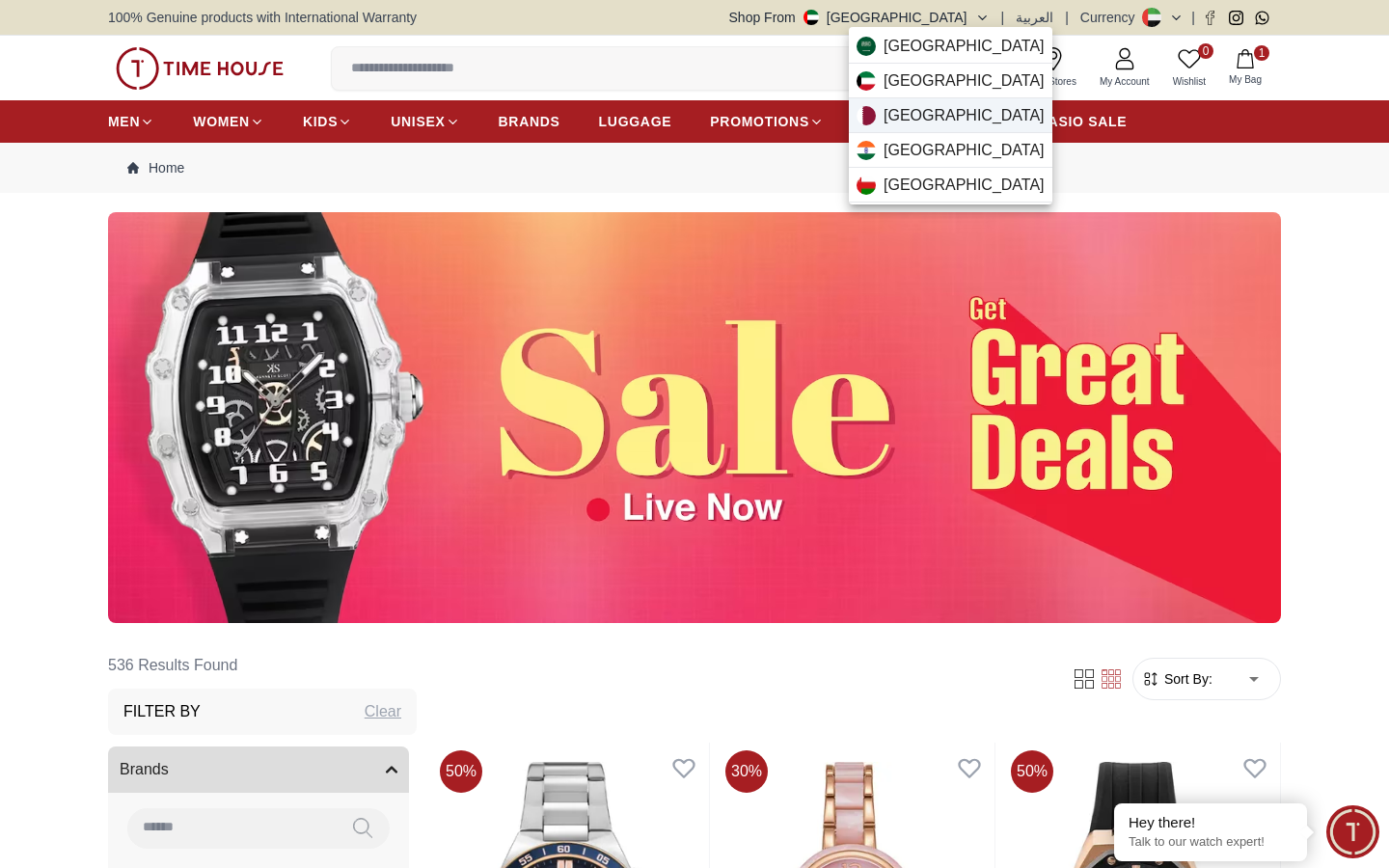
click at [921, 110] on span "[GEOGRAPHIC_DATA]" at bounding box center [964, 115] width 161 height 23
